Goal: Task Accomplishment & Management: Use online tool/utility

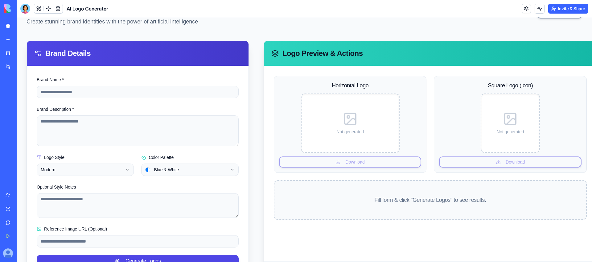
scroll to position [54, 0]
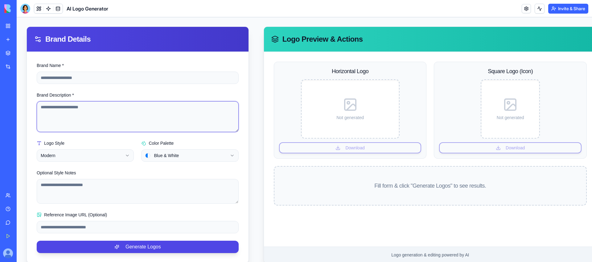
click at [97, 111] on textarea "Brand Description *" at bounding box center [138, 116] width 202 height 31
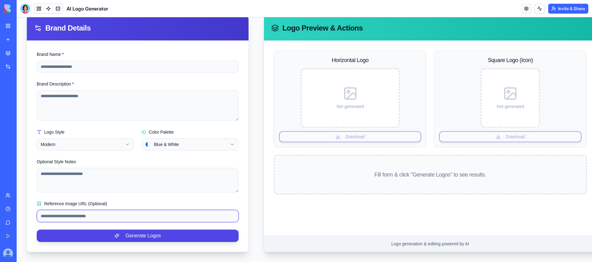
click at [103, 215] on input "Reference Image URL (Optional)" at bounding box center [138, 216] width 202 height 12
click at [94, 203] on label "Reference Image URL (Optional)" at bounding box center [72, 203] width 70 height 5
click at [94, 210] on input "Reference Image URL (Optional)" at bounding box center [138, 216] width 202 height 12
click at [170, 145] on html "**********" at bounding box center [304, 107] width 575 height 309
click at [229, 180] on html "**********" at bounding box center [304, 107] width 575 height 309
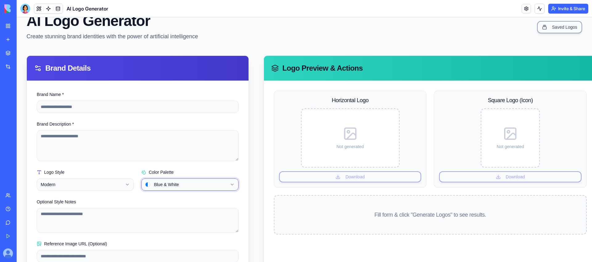
scroll to position [6, 0]
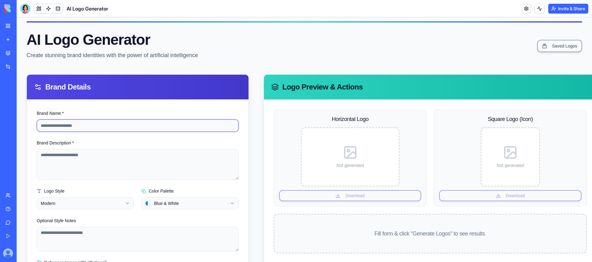
click at [154, 126] on input "Brand Name *" at bounding box center [138, 125] width 202 height 12
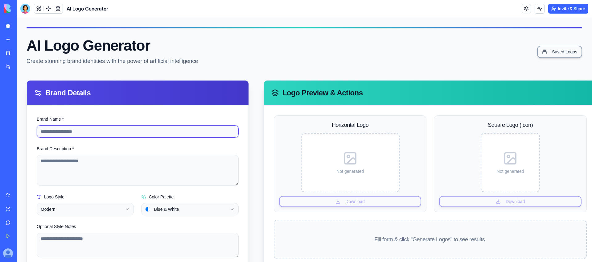
scroll to position [65, 0]
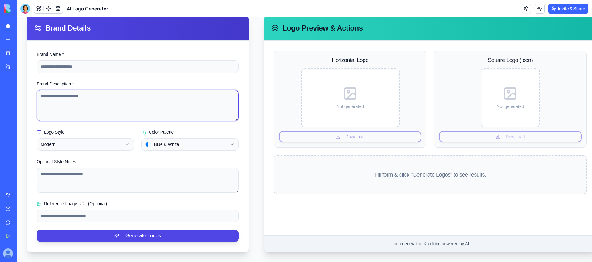
click at [121, 97] on textarea "Brand Description *" at bounding box center [138, 105] width 202 height 31
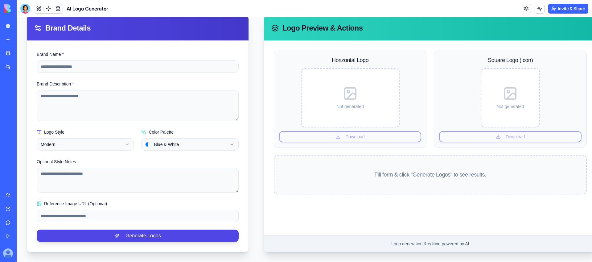
click at [97, 141] on html "**********" at bounding box center [304, 107] width 575 height 309
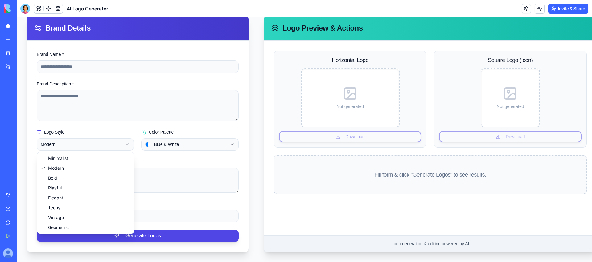
select select "*******"
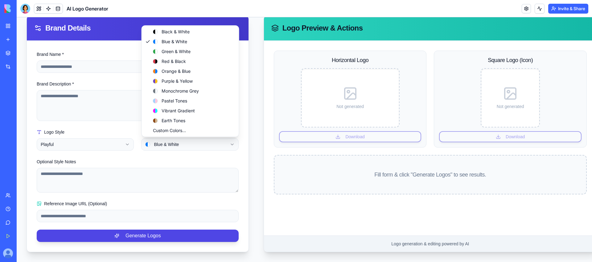
click at [160, 150] on html "**********" at bounding box center [304, 107] width 575 height 309
select select "**********"
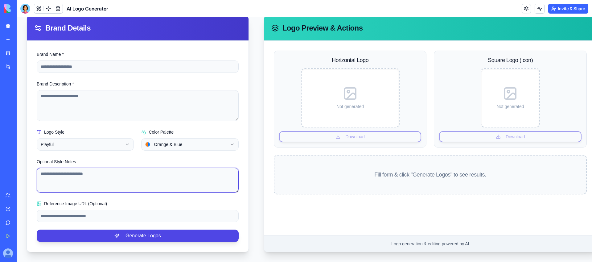
click at [103, 169] on textarea "Optional Style Notes" at bounding box center [138, 180] width 202 height 25
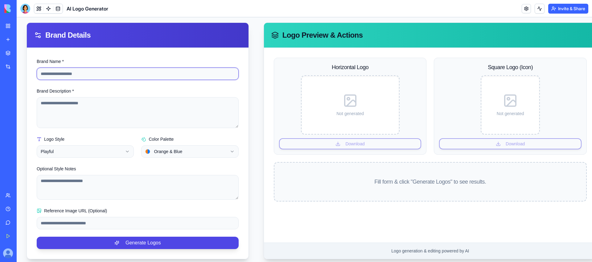
click at [87, 73] on input "Brand Name *" at bounding box center [138, 74] width 202 height 12
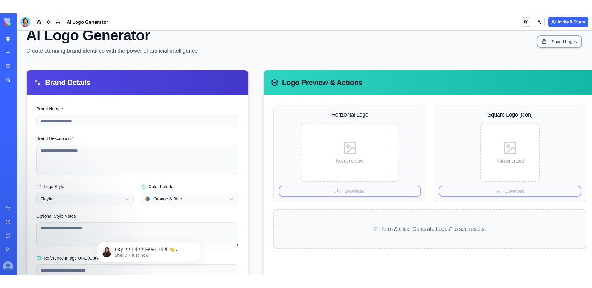
scroll to position [14, 0]
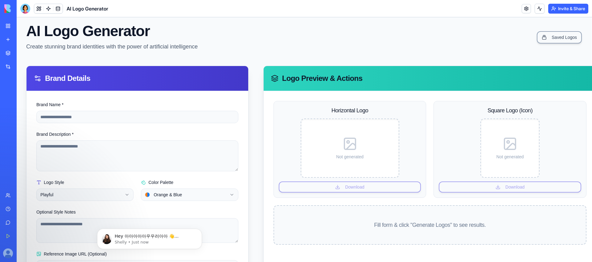
click at [10, 10] on img at bounding box center [23, 8] width 38 height 9
click at [23, 25] on div "My Workspace" at bounding box center [19, 26] width 8 height 6
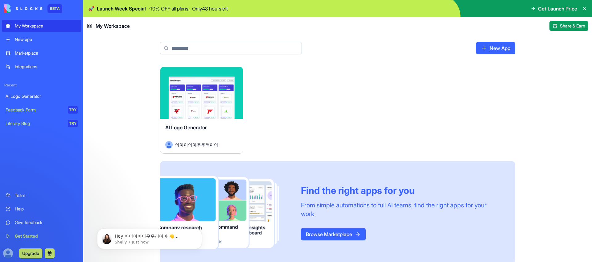
click at [12, 11] on img at bounding box center [23, 8] width 38 height 9
click at [32, 7] on img at bounding box center [23, 8] width 38 height 9
click at [36, 252] on button "Upgrade" at bounding box center [30, 253] width 23 height 10
click at [35, 252] on button "Upgrade" at bounding box center [30, 253] width 23 height 10
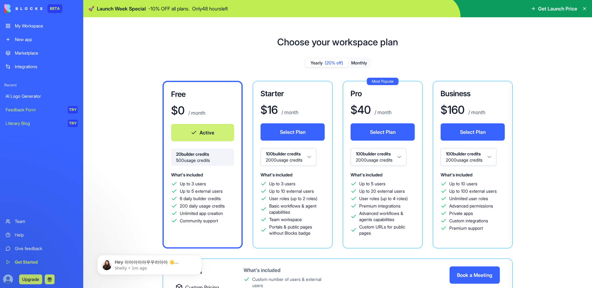
click at [362, 63] on button "Monthly" at bounding box center [359, 63] width 22 height 9
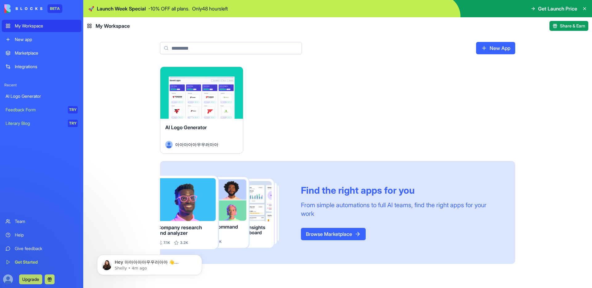
click at [34, 11] on img at bounding box center [23, 8] width 38 height 9
click at [27, 44] on link "New app" at bounding box center [42, 39] width 80 height 12
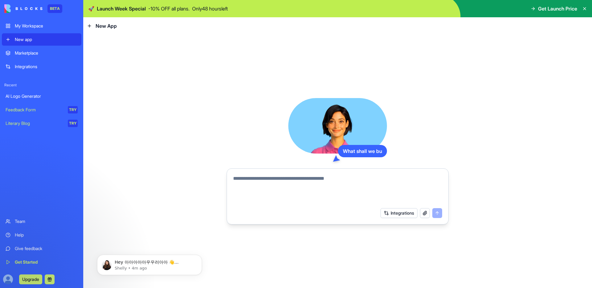
click at [33, 59] on div "Marketplace Integrations" at bounding box center [42, 60] width 80 height 26
click at [32, 53] on div "Marketplace" at bounding box center [46, 53] width 63 height 6
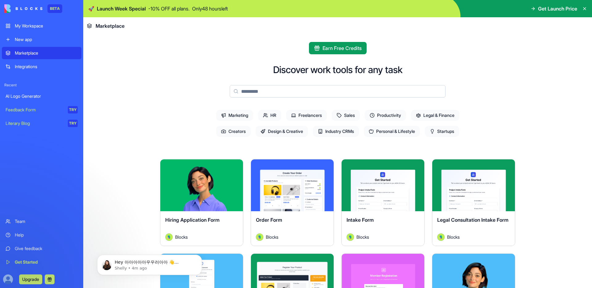
click at [30, 69] on div "Integrations" at bounding box center [46, 67] width 63 height 6
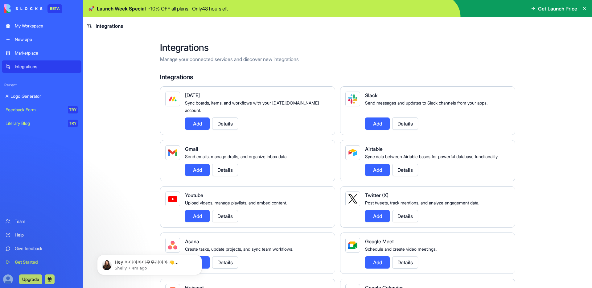
click at [377, 121] on button "Add" at bounding box center [377, 123] width 25 height 12
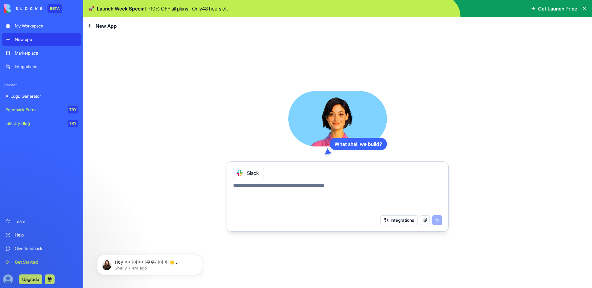
click at [422, 219] on button "button" at bounding box center [425, 220] width 10 height 10
click at [386, 217] on button "Integrations" at bounding box center [398, 220] width 37 height 10
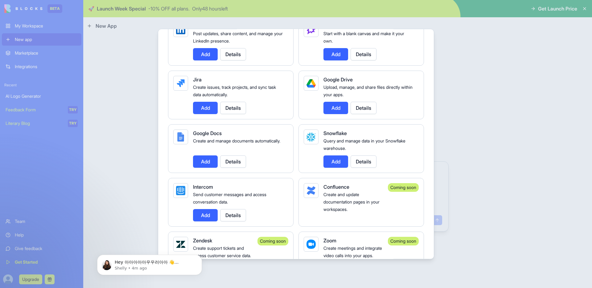
scroll to position [396, 0]
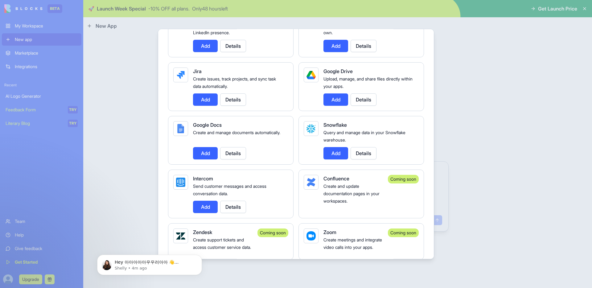
click at [338, 101] on button "Add" at bounding box center [335, 99] width 25 height 12
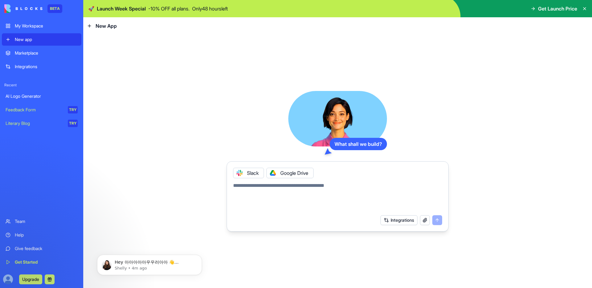
click at [240, 174] on icon at bounding box center [239, 172] width 5 height 5
click at [394, 222] on button "Integrations" at bounding box center [398, 220] width 37 height 10
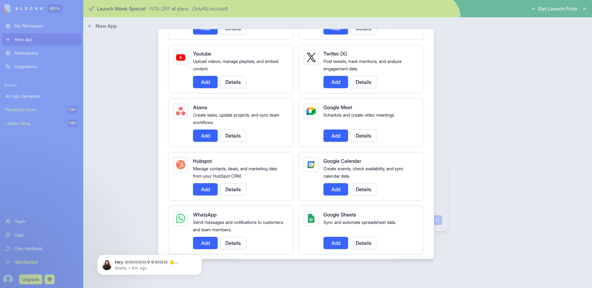
scroll to position [140, 0]
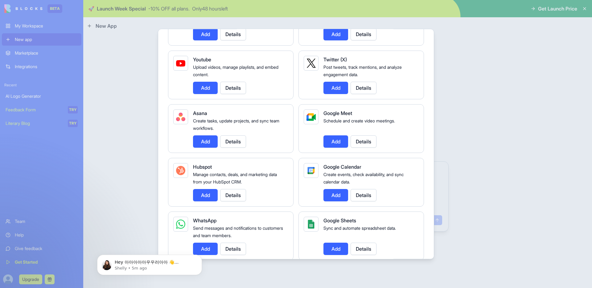
click at [332, 195] on button "Add" at bounding box center [335, 195] width 25 height 12
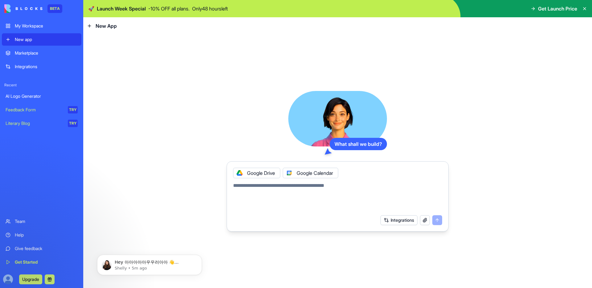
click at [332, 195] on textarea at bounding box center [337, 197] width 209 height 30
click at [289, 174] on icon at bounding box center [289, 172] width 5 height 5
click at [284, 189] on textarea at bounding box center [337, 197] width 209 height 30
type textarea "*"
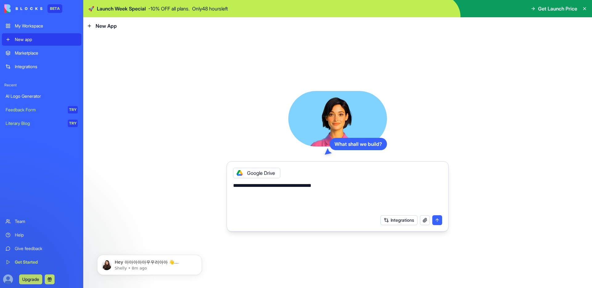
click at [384, 221] on button "Integrations" at bounding box center [398, 220] width 37 height 10
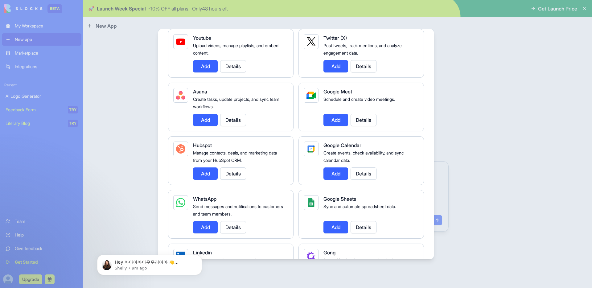
scroll to position [0, 0]
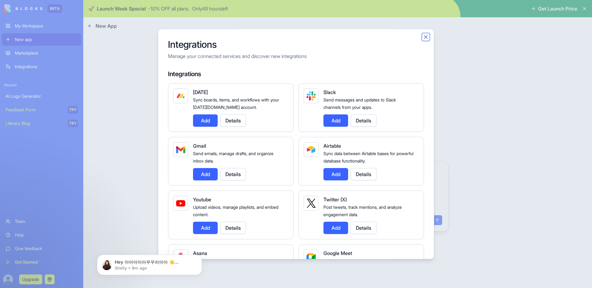
click at [428, 37] on button "Close" at bounding box center [426, 37] width 6 height 6
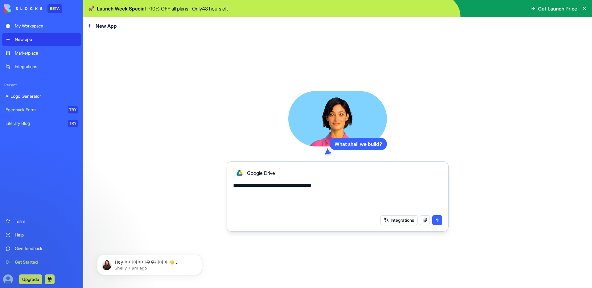
click at [389, 183] on textarea "**********" at bounding box center [337, 197] width 209 height 30
click at [349, 184] on textarea "**********" at bounding box center [337, 197] width 209 height 30
click at [321, 187] on textarea "**********" at bounding box center [337, 197] width 209 height 30
click at [327, 187] on textarea "**********" at bounding box center [337, 197] width 209 height 30
type textarea "**********"
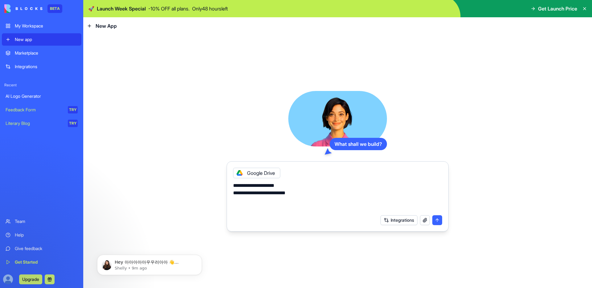
click at [424, 220] on button "button" at bounding box center [425, 220] width 10 height 10
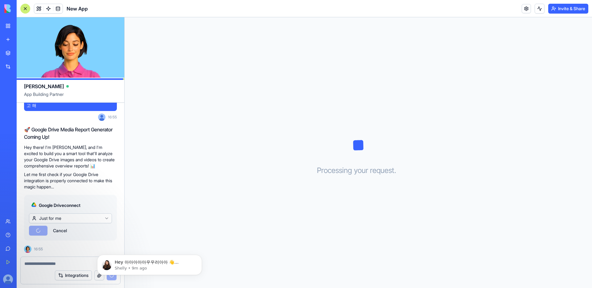
scroll to position [63, 0]
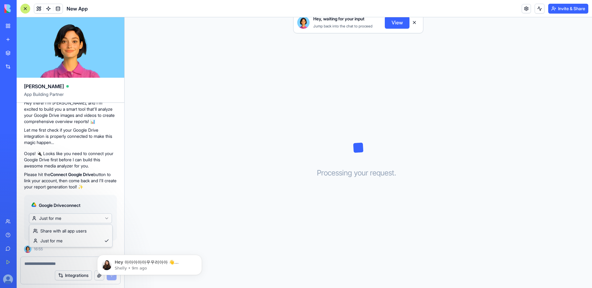
click at [53, 219] on html "BETA My Workspace New app Marketplace Integrations Recent AI Logo Generator New…" at bounding box center [296, 144] width 592 height 288
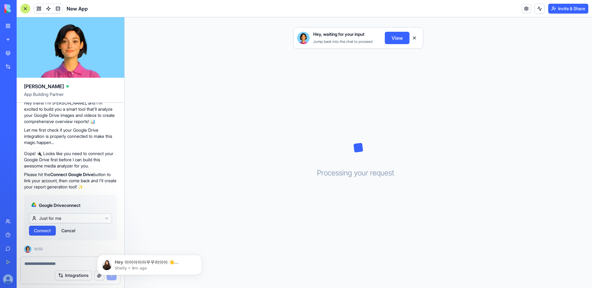
click at [53, 219] on html "BETA My Workspace New app Marketplace Integrations Recent AI Logo Generator New…" at bounding box center [296, 144] width 592 height 288
click at [48, 232] on span "Connect" at bounding box center [42, 231] width 17 height 6
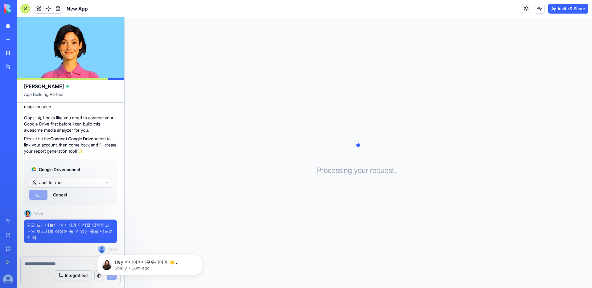
scroll to position [95, 0]
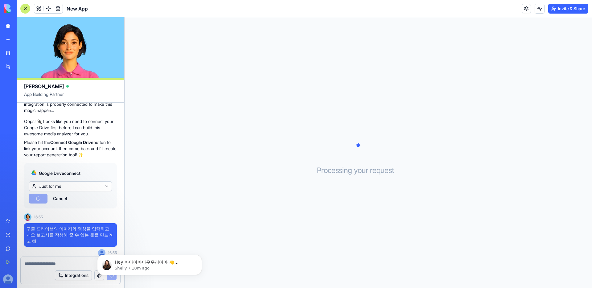
click at [63, 199] on button "Cancel" at bounding box center [60, 199] width 20 height 10
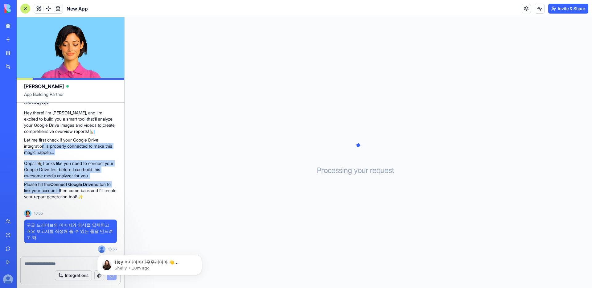
drag, startPoint x: 43, startPoint y: 145, endPoint x: 67, endPoint y: 189, distance: 50.2
click at [67, 189] on div "구글 드라이브의 이미지와 영상을 입력하고 개요 보고서를 작성해 줄 수 있는 툴을 만드려고 해 16:55 🚀 Google Drive Media …" at bounding box center [71, 152] width 108 height 207
click at [67, 189] on p "Please hit the Connect Google Drive button to link your account, then come back…" at bounding box center [70, 190] width 93 height 18
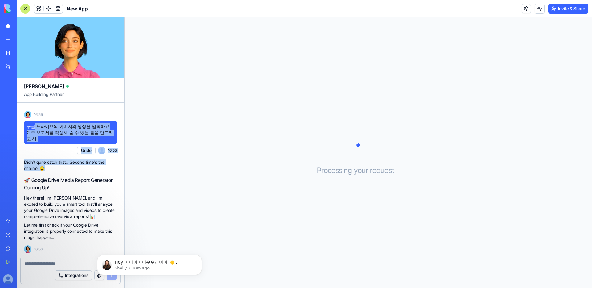
scroll to position [203, 0]
click at [59, 211] on div "구글 드라이브의 이미지와 영상을 입력하고 개요 보고서를 작성해 줄 수 있는 툴을 만드려고 해 Undo 16:55 🚀 Google Drive M…" at bounding box center [71, 104] width 108 height 306
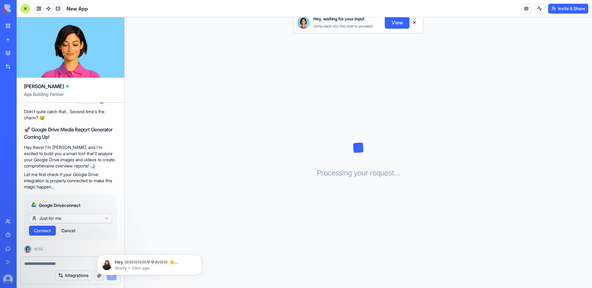
click at [64, 189] on p "Let me first check if your Google Drive integration is properly connected to ma…" at bounding box center [70, 180] width 93 height 18
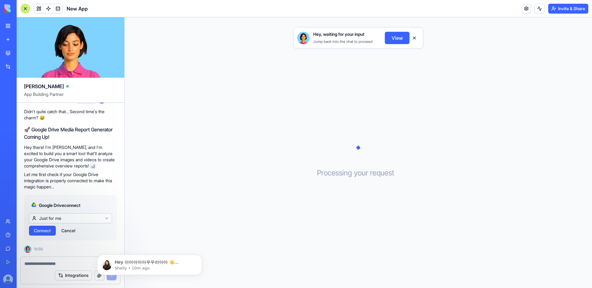
scroll to position [247, 0]
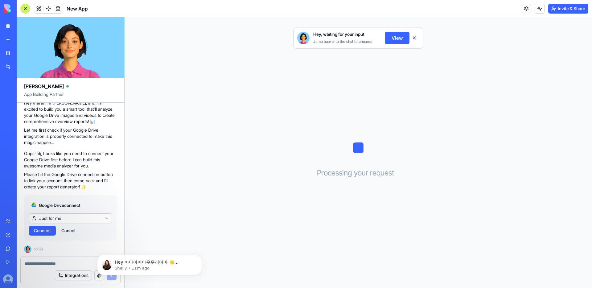
click at [60, 216] on html "BETA My Workspace New app Marketplace Integrations Recent AI Logo Generator New…" at bounding box center [296, 144] width 592 height 288
click at [47, 227] on button "Connect" at bounding box center [42, 231] width 27 height 10
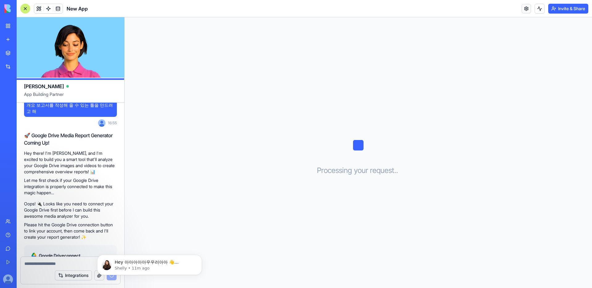
scroll to position [230, 0]
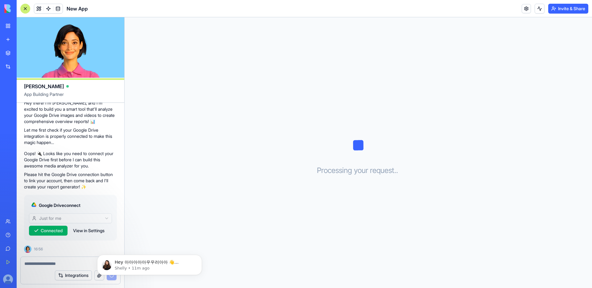
click at [51, 232] on span "Connected" at bounding box center [52, 231] width 22 height 6
click at [168, 265] on p "Shelly • 11m ago" at bounding box center [155, 268] width 80 height 6
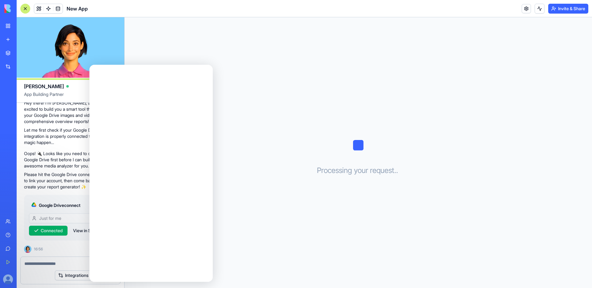
scroll to position [0, 0]
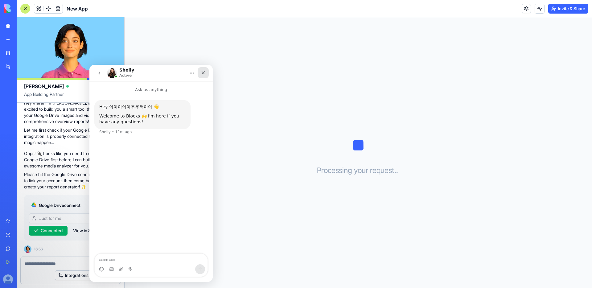
click at [208, 73] on div "Close" at bounding box center [203, 72] width 11 height 11
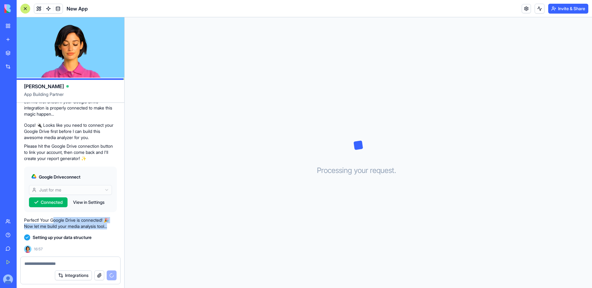
drag, startPoint x: 56, startPoint y: 222, endPoint x: 67, endPoint y: 230, distance: 13.3
click at [67, 230] on div "Perfect! Your Google Drive is connected! 🎉 Now let me build your media analysis…" at bounding box center [70, 223] width 93 height 17
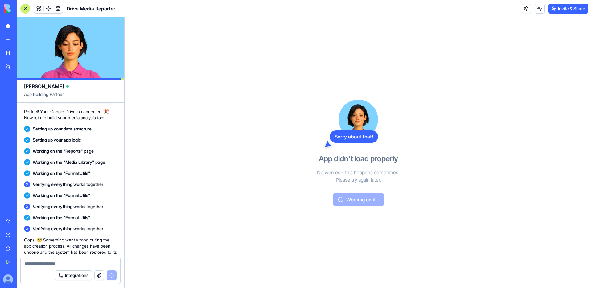
scroll to position [436, 0]
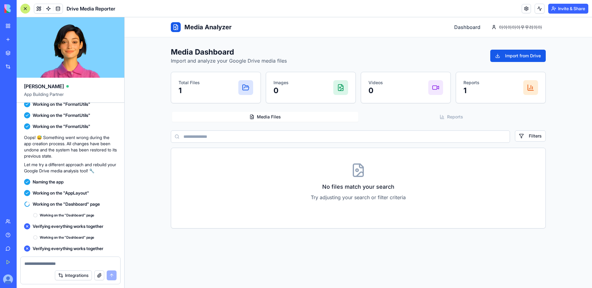
scroll to position [553, 0]
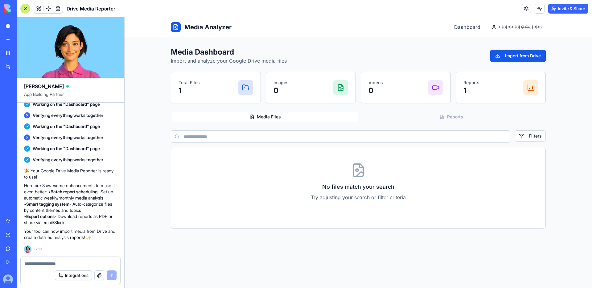
click at [232, 89] on div "Total Files 1" at bounding box center [216, 88] width 75 height 16
click at [246, 92] on div at bounding box center [245, 87] width 15 height 15
click at [242, 88] on icon at bounding box center [245, 87] width 7 height 7
click at [191, 88] on p "1" at bounding box center [189, 91] width 21 height 10
click at [180, 91] on p "1" at bounding box center [189, 91] width 21 height 10
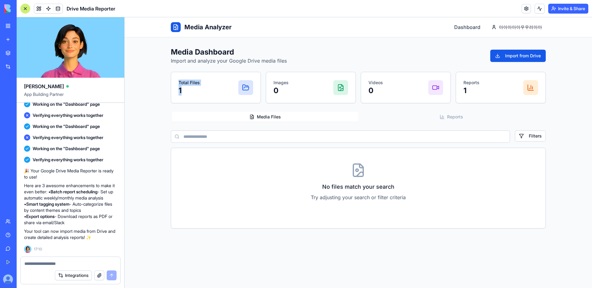
drag, startPoint x: 182, startPoint y: 79, endPoint x: 203, endPoint y: 97, distance: 27.8
click at [203, 97] on div "Total Files 1" at bounding box center [215, 87] width 89 height 31
click at [238, 189] on h3 "No files match your search" at bounding box center [358, 187] width 359 height 9
click at [356, 165] on icon at bounding box center [358, 170] width 15 height 15
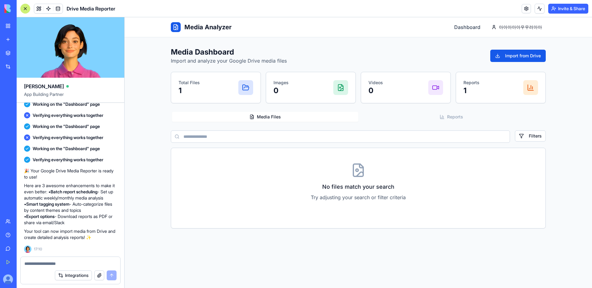
drag, startPoint x: 47, startPoint y: 165, endPoint x: 76, endPoint y: 213, distance: 56.5
click at [76, 212] on div "🎉 Your Google Drive Media Reporter is ready to use! Here are 3 awesome enhancem…" at bounding box center [70, 204] width 93 height 73
click at [76, 213] on p "Here are 3 awesome enhancements to make it even better: • Batch report scheduli…" at bounding box center [70, 204] width 93 height 43
click at [345, 87] on div at bounding box center [340, 87] width 15 height 15
click at [243, 89] on icon at bounding box center [246, 87] width 6 height 5
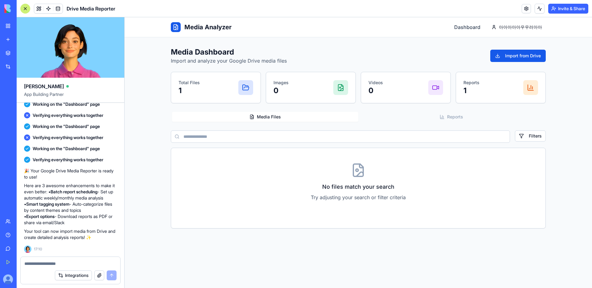
click at [245, 116] on button "Media Files" at bounding box center [265, 117] width 186 height 10
click at [421, 119] on button "Reports" at bounding box center [451, 117] width 186 height 10
click at [306, 117] on button "Media Files" at bounding box center [265, 117] width 186 height 10
click at [503, 55] on button "Import from Drive" at bounding box center [517, 56] width 55 height 12
